Goal: Navigation & Orientation: Find specific page/section

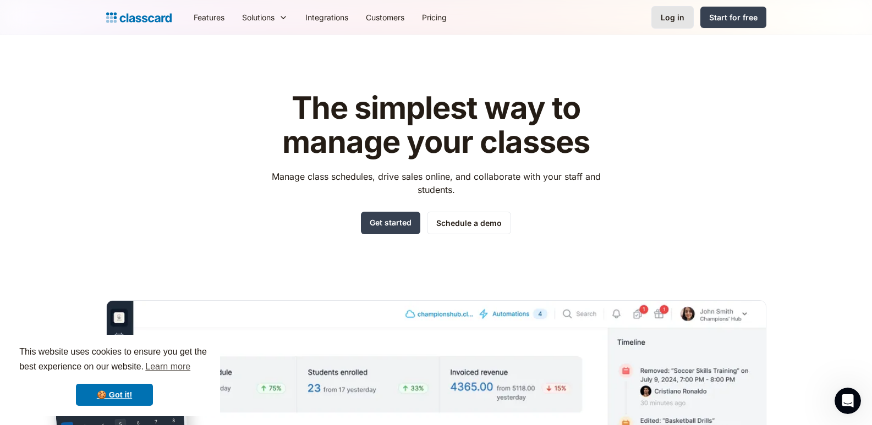
click at [684, 13] on div "Log in" at bounding box center [673, 18] width 24 height 12
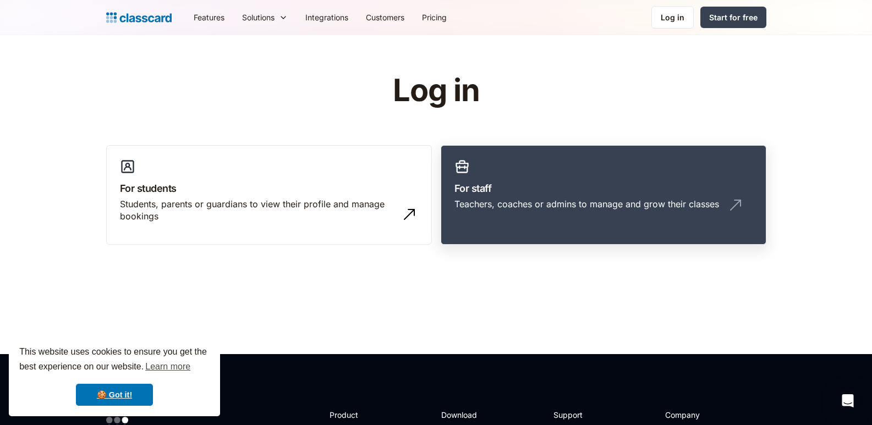
click at [507, 181] on h3 "For staff" at bounding box center [603, 188] width 298 height 15
